Goal: Communication & Community: Ask a question

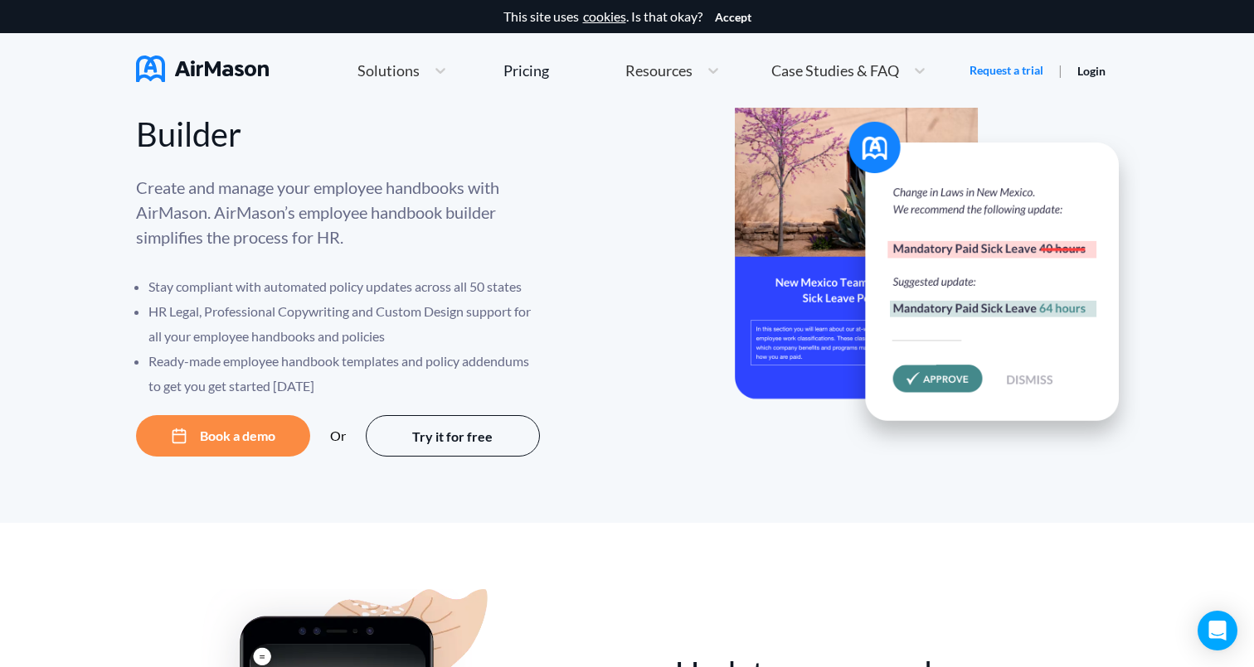
scroll to position [82, 0]
click at [1222, 628] on icon "Open Intercom Messenger" at bounding box center [1216, 631] width 19 height 22
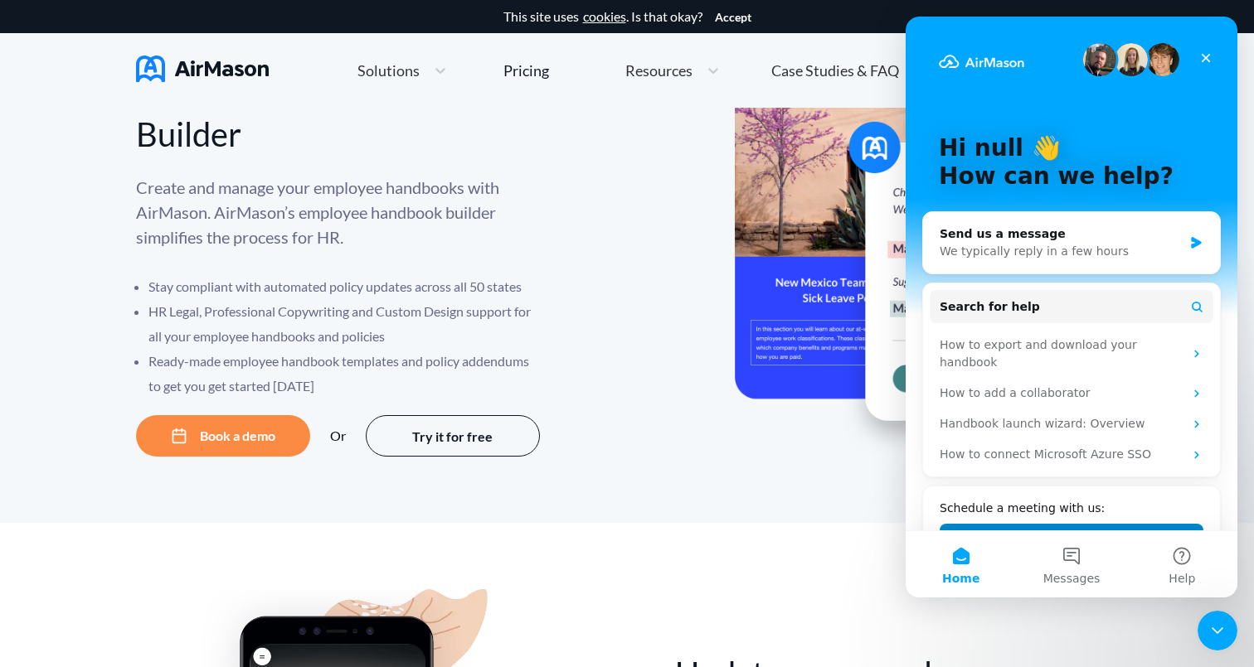
scroll to position [0, 0]
click at [1039, 245] on div "We typically reply in a few hours" at bounding box center [1060, 251] width 243 height 17
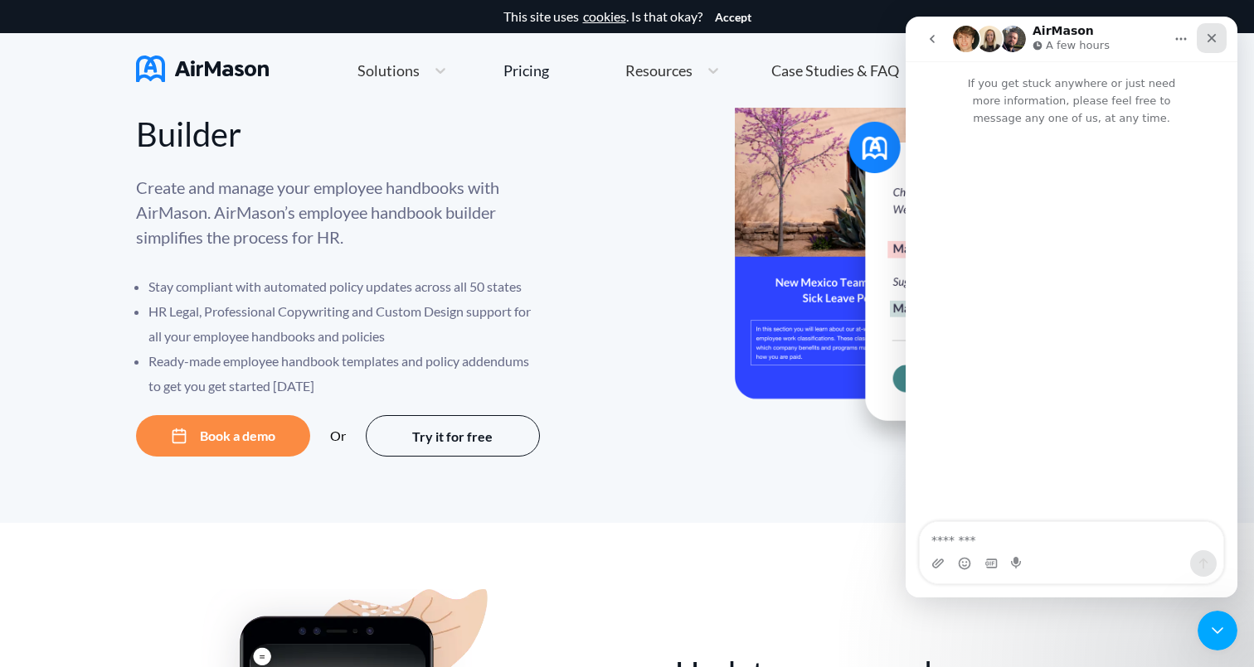
click at [1213, 36] on icon "Close" at bounding box center [1211, 38] width 9 height 9
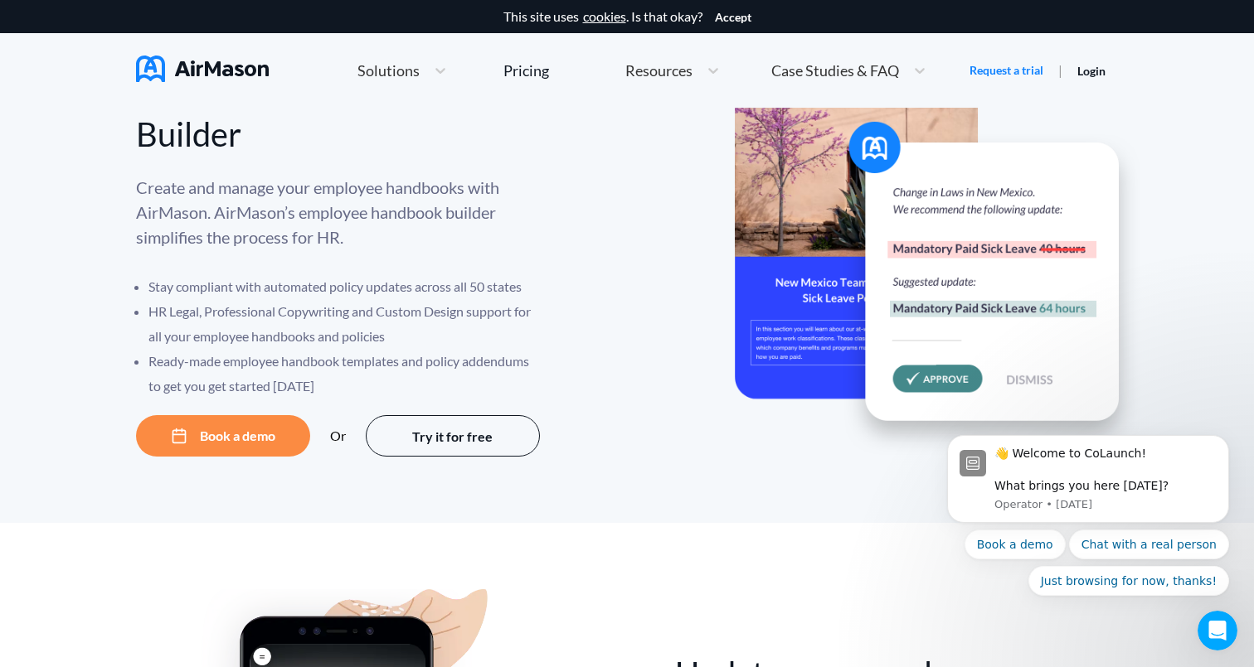
click at [696, 188] on div at bounding box center [873, 312] width 492 height 290
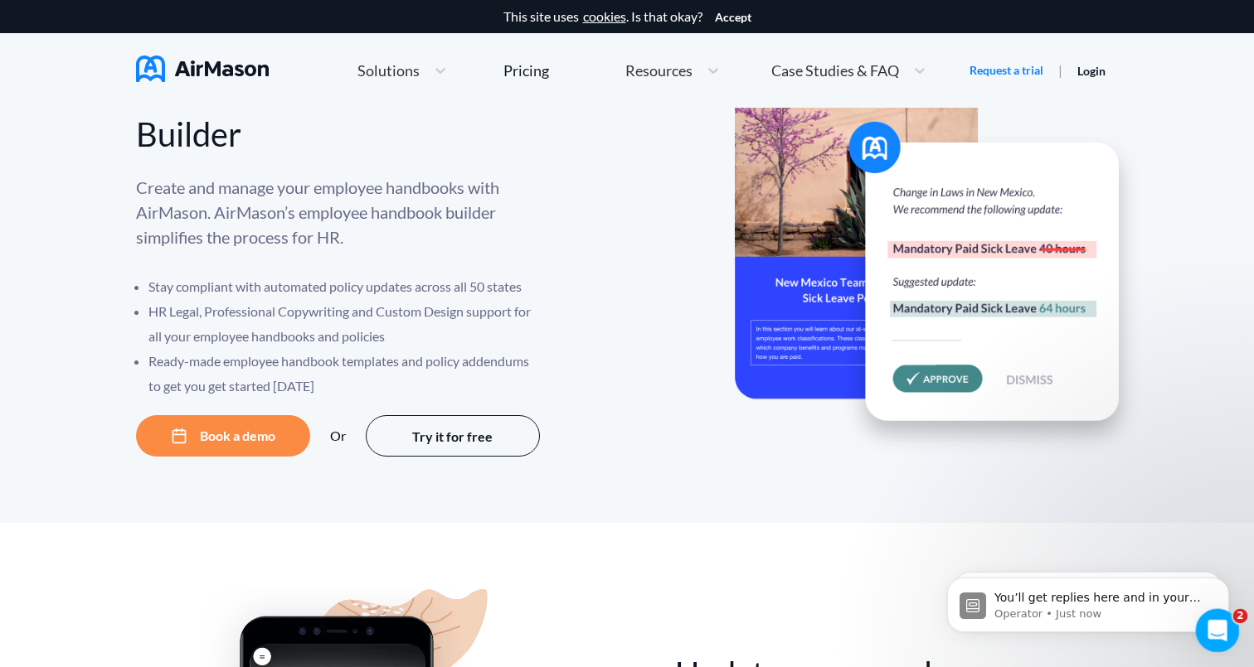
drag, startPoint x: 1214, startPoint y: 622, endPoint x: 1490, endPoint y: 803, distance: 330.0
click at [1214, 620] on icon "Open Intercom Messenger" at bounding box center [1214, 628] width 27 height 27
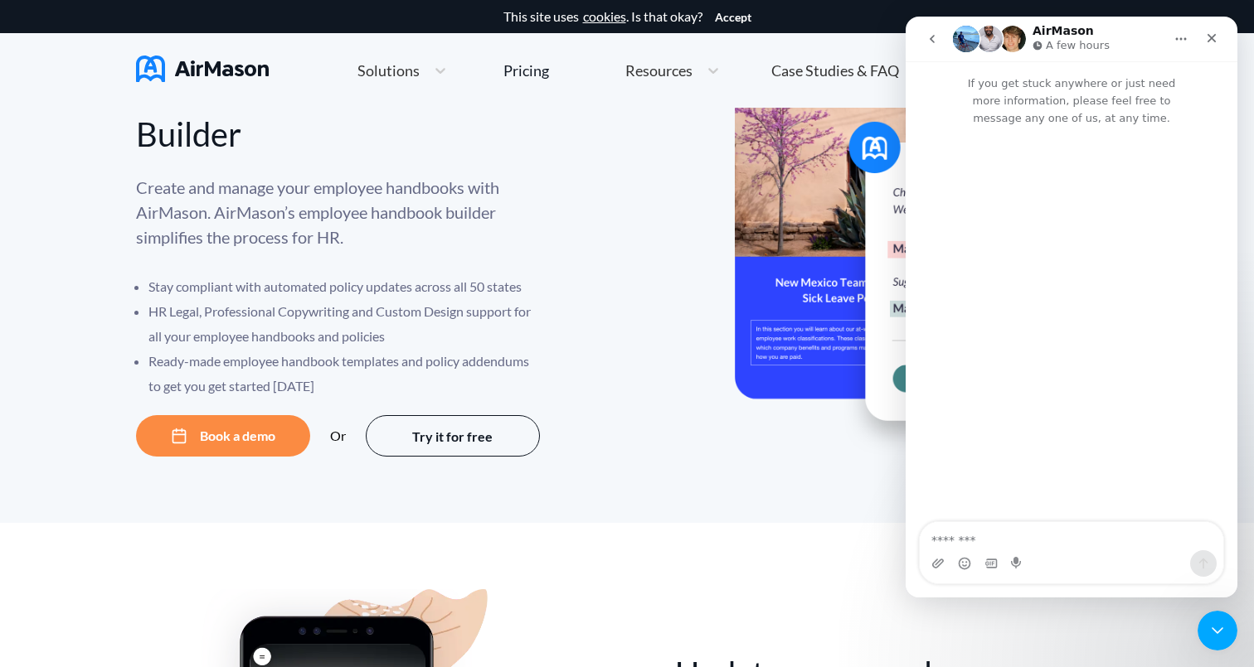
click at [939, 45] on button "go back" at bounding box center [932, 39] width 32 height 32
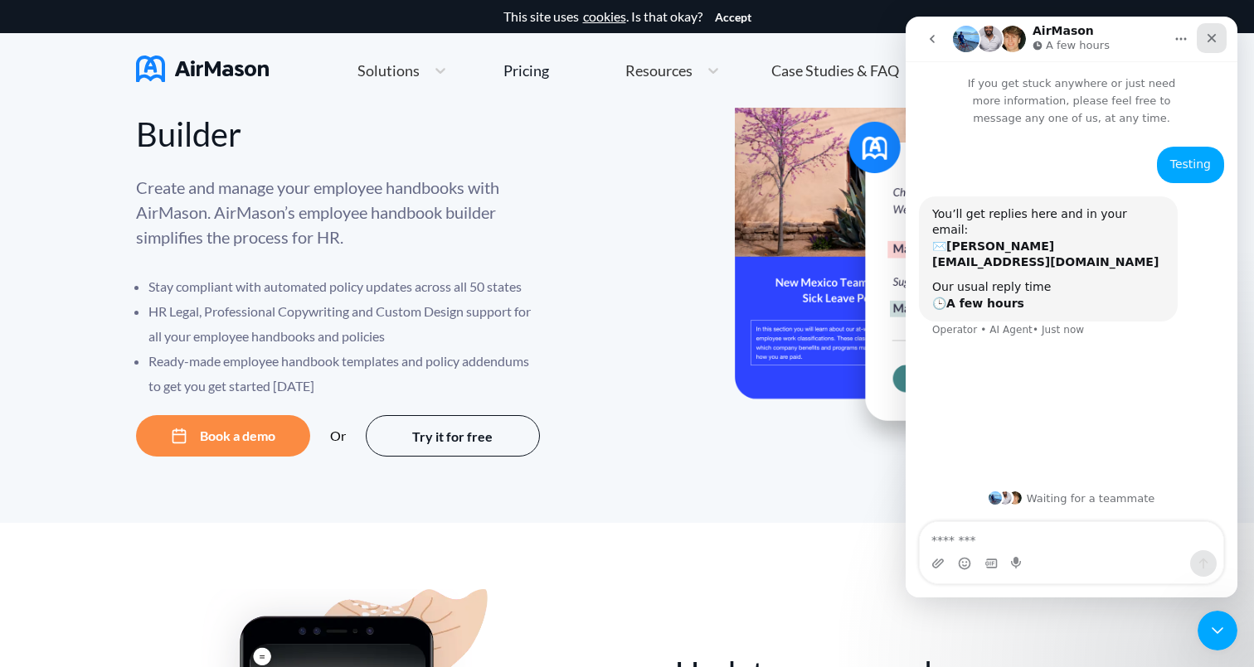
click at [1208, 37] on icon "Close" at bounding box center [1211, 38] width 13 height 13
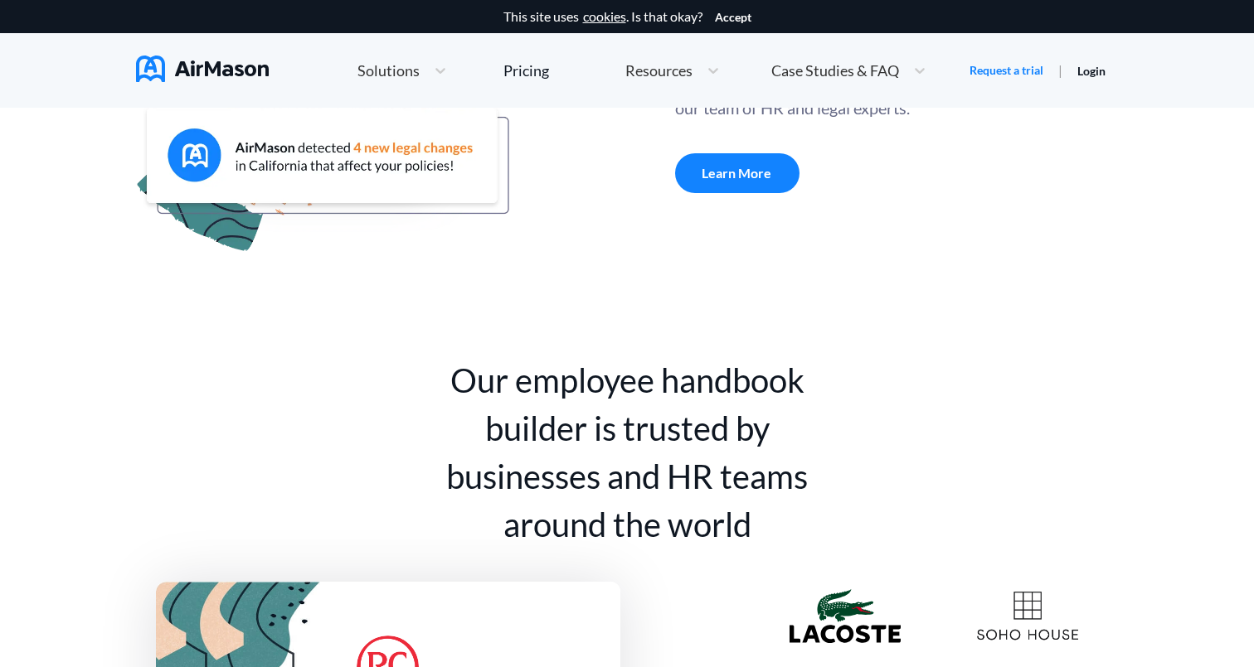
scroll to position [331, 0]
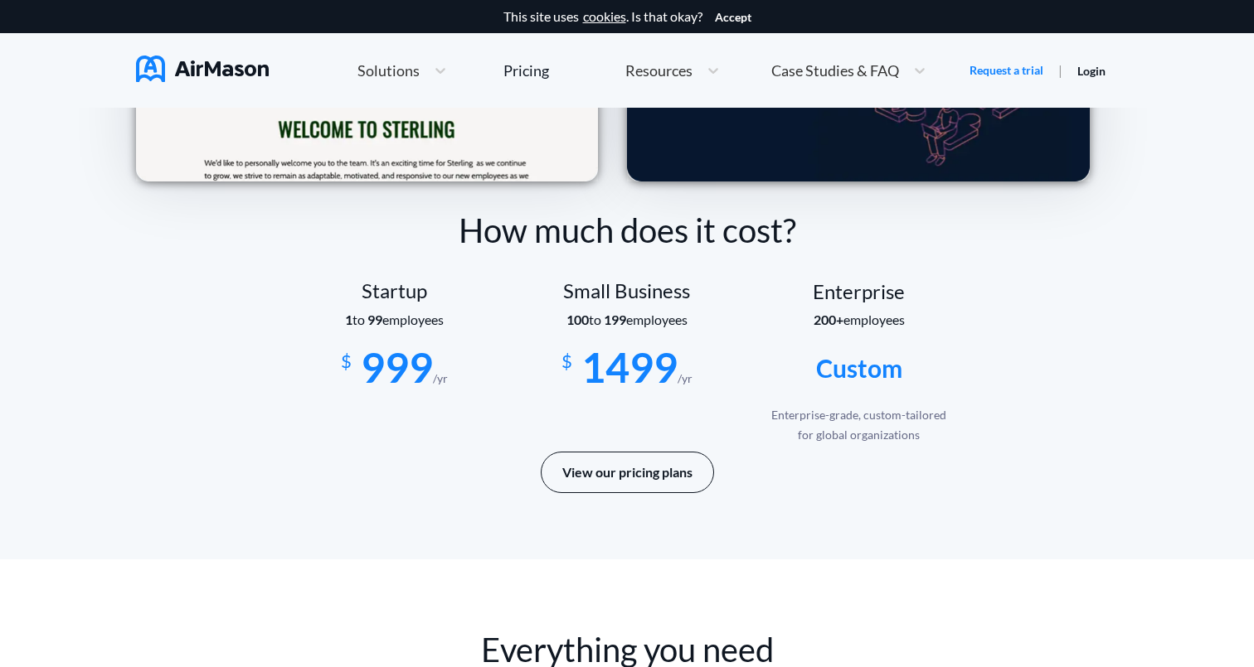
scroll to position [2928, 0]
